Goal: Check status

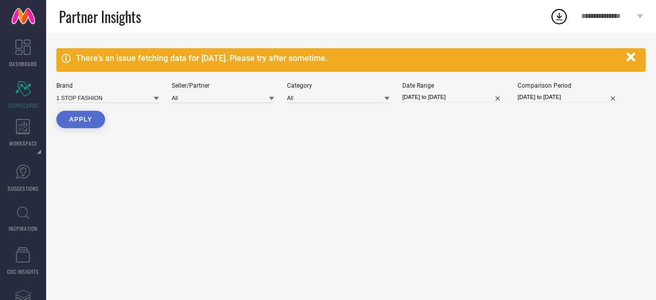
type input "All"
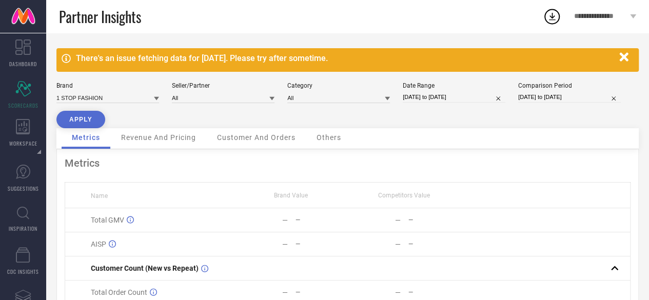
click at [158, 98] on icon at bounding box center [156, 98] width 5 height 5
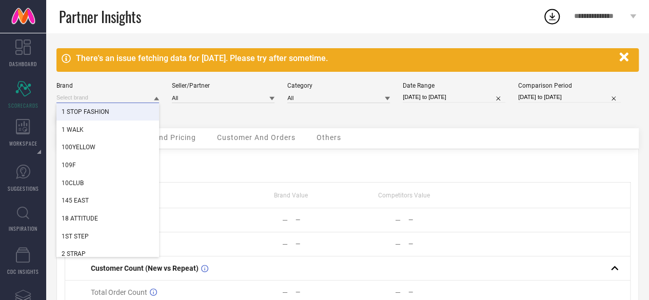
click at [118, 97] on input at bounding box center [107, 97] width 103 height 11
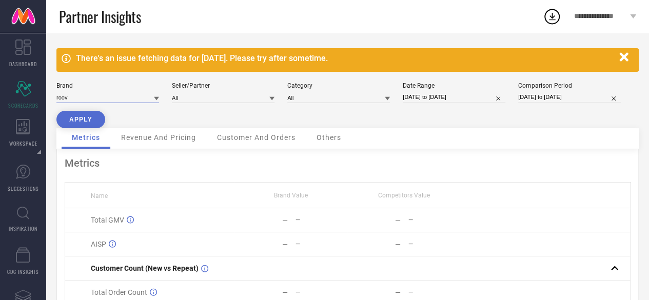
type input "roovi"
click at [100, 97] on input "roovi" at bounding box center [107, 97] width 103 height 11
click at [100, 97] on input at bounding box center [107, 97] width 103 height 11
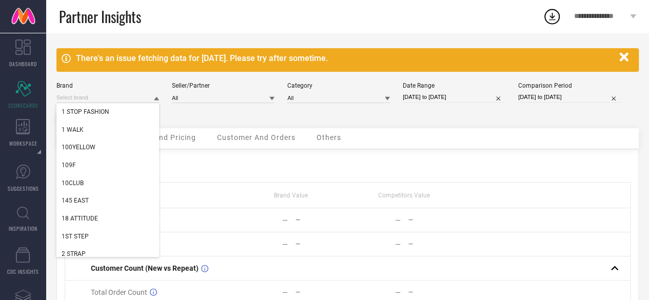
click at [337, 111] on div "Brand 1 STOP FASHION 1 WALK 100YELLOW 109F 10CLUB 145 EAST 18 ATTITUDE 1ST STEP…" at bounding box center [347, 105] width 582 height 46
